Goal: Information Seeking & Learning: Learn about a topic

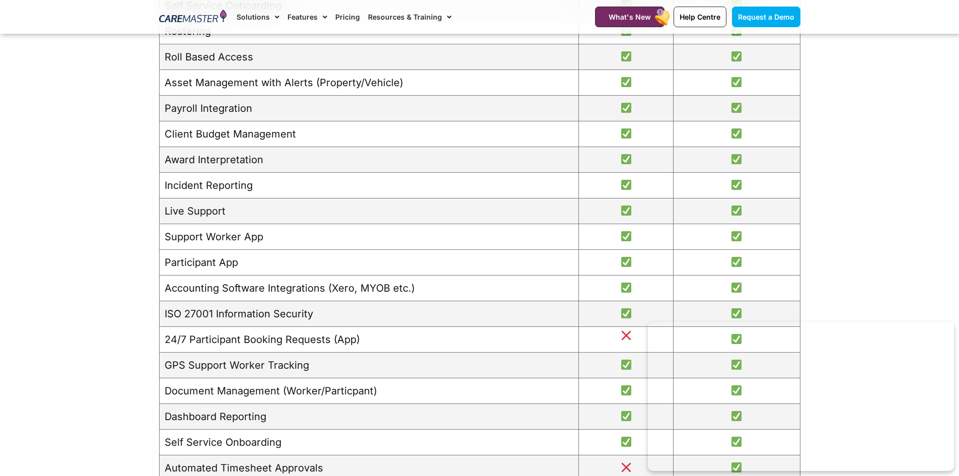
scroll to position [940, 0]
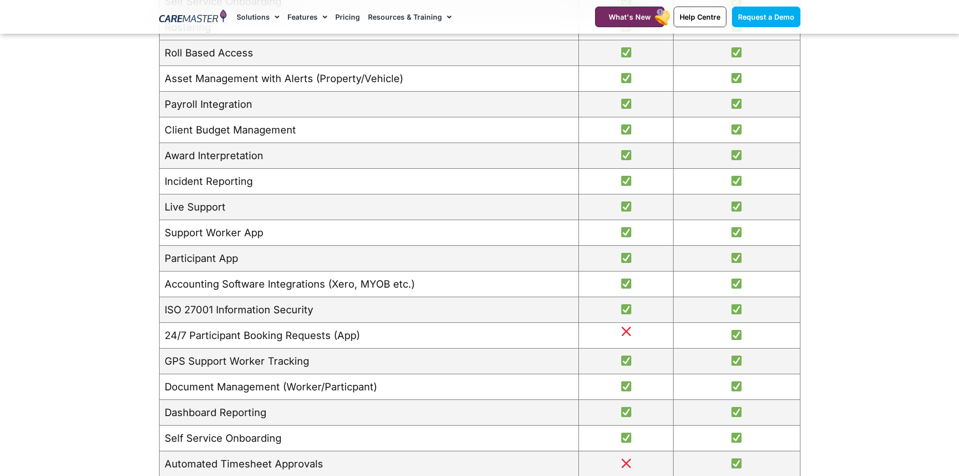
drag, startPoint x: 275, startPoint y: 330, endPoint x: 274, endPoint y: 340, distance: 10.1
click at [274, 340] on td "24/7 Participant Booking Requests (App)" at bounding box center [369, 335] width 420 height 26
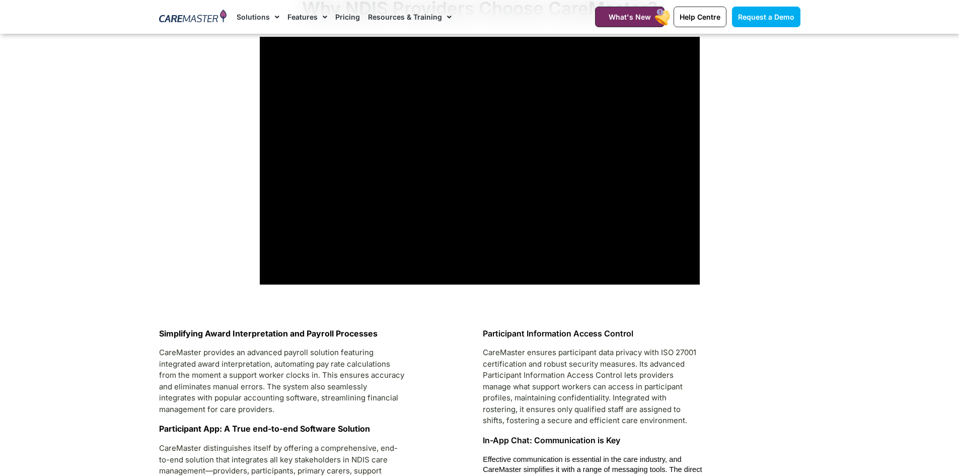
scroll to position [2837, 0]
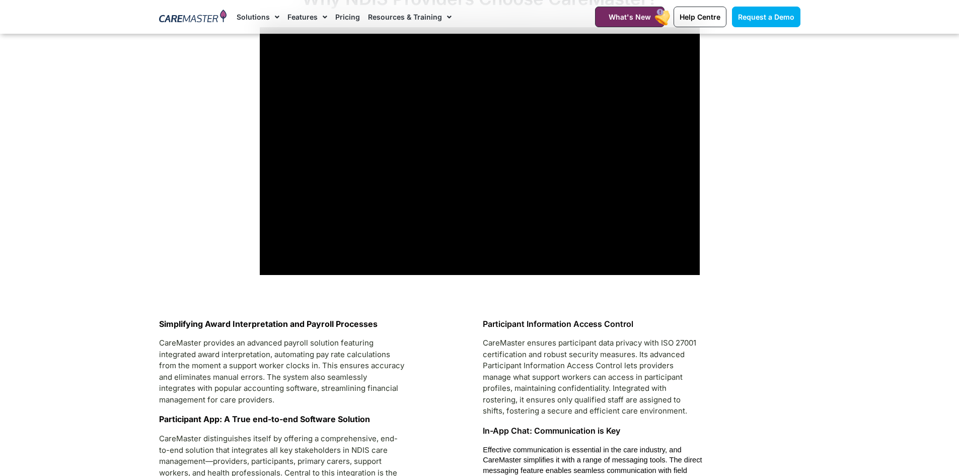
drag, startPoint x: 410, startPoint y: 378, endPoint x: 390, endPoint y: 378, distance: 20.1
click at [390, 378] on p "CareMaster provides an advanced payroll solution featuring integrated award int…" at bounding box center [282, 371] width 246 height 68
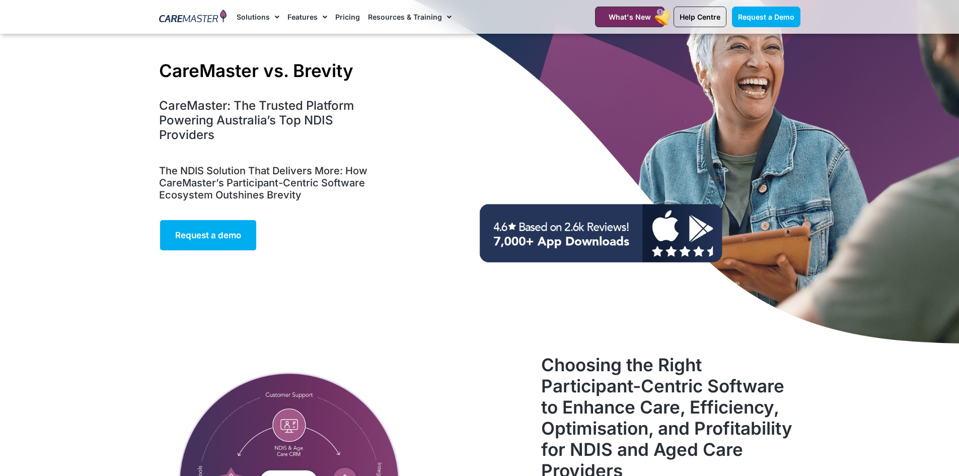
scroll to position [0, 0]
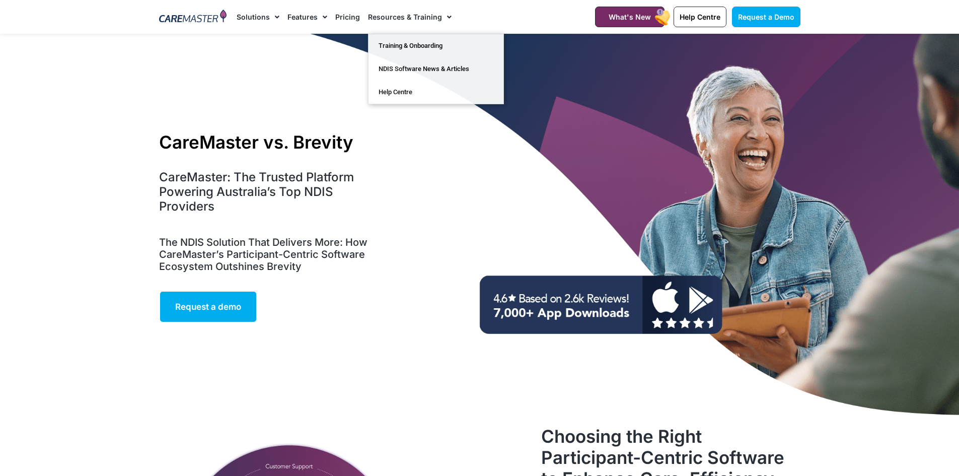
click at [350, 18] on link "Pricing" at bounding box center [347, 17] width 25 height 34
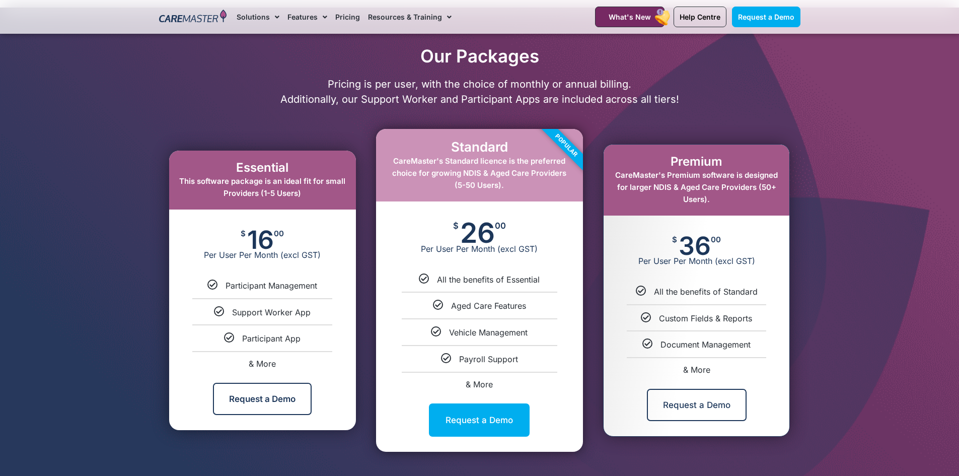
drag, startPoint x: 339, startPoint y: 227, endPoint x: 339, endPoint y: 202, distance: 24.2
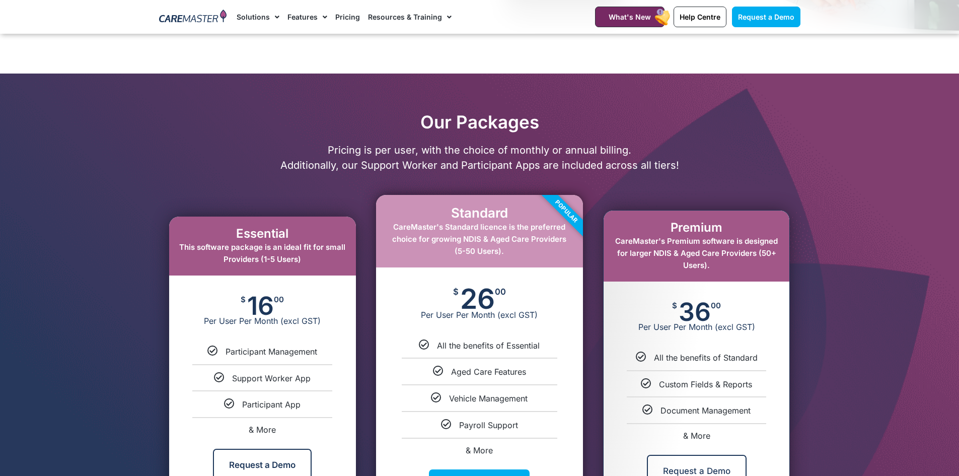
scroll to position [360, 0]
